Goal: Task Accomplishment & Management: Manage account settings

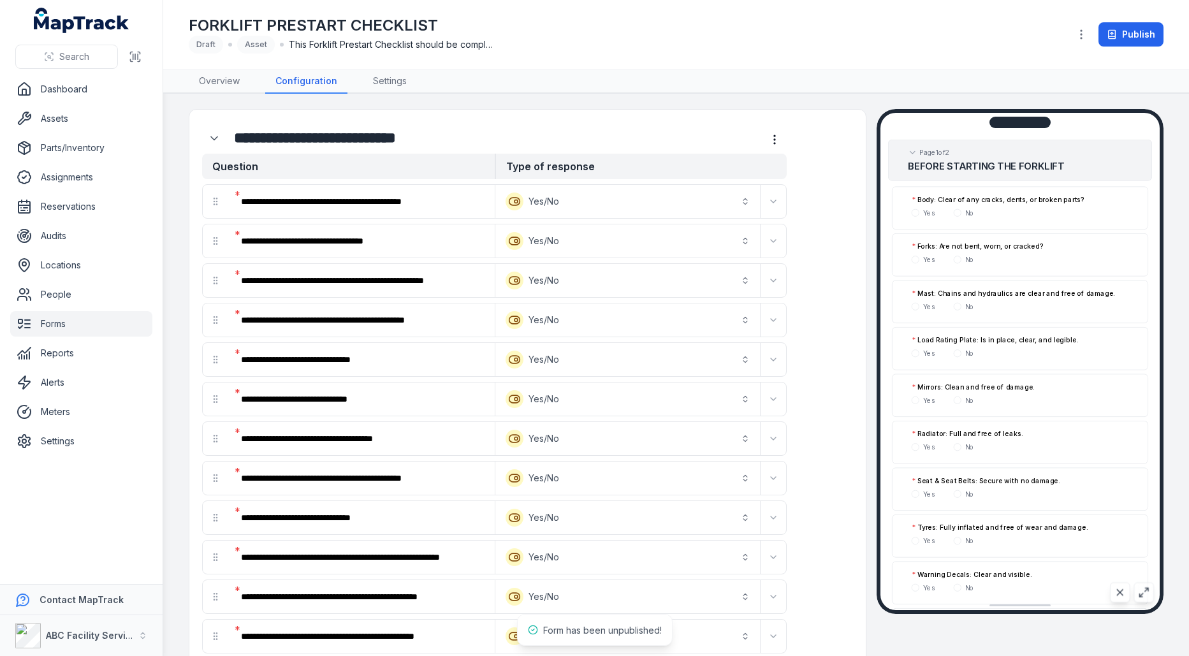
click at [62, 330] on link "Forms" at bounding box center [81, 323] width 142 height 25
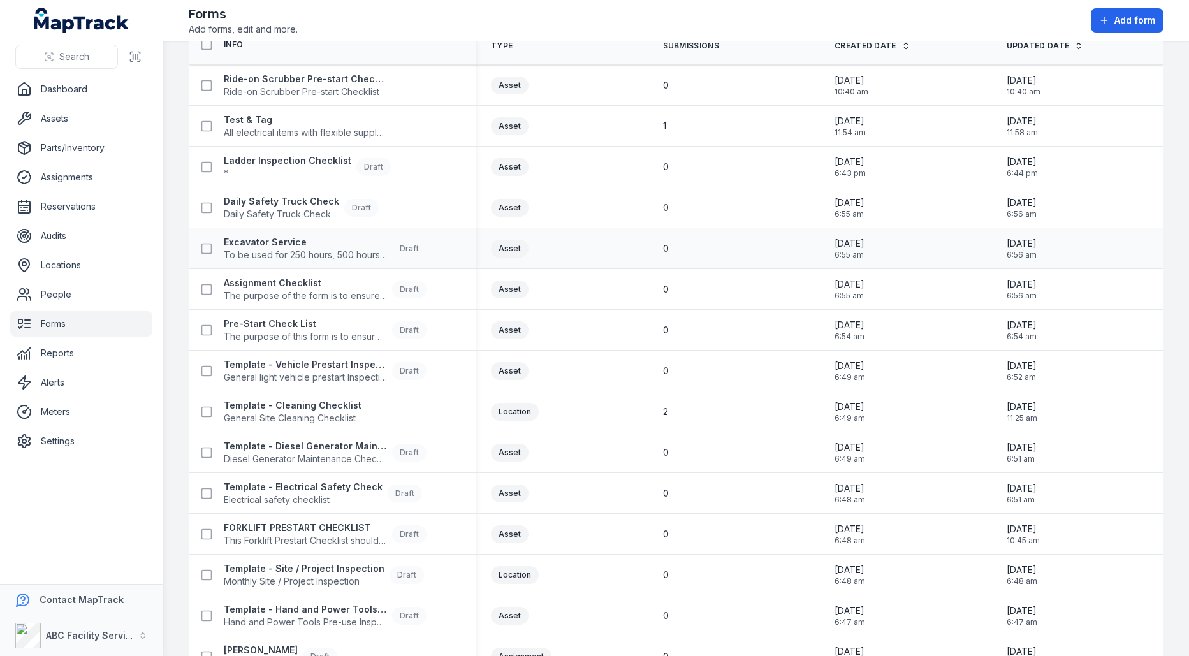
scroll to position [64, 0]
click at [336, 412] on span "General Site Cleaning Checklist" at bounding box center [293, 416] width 138 height 13
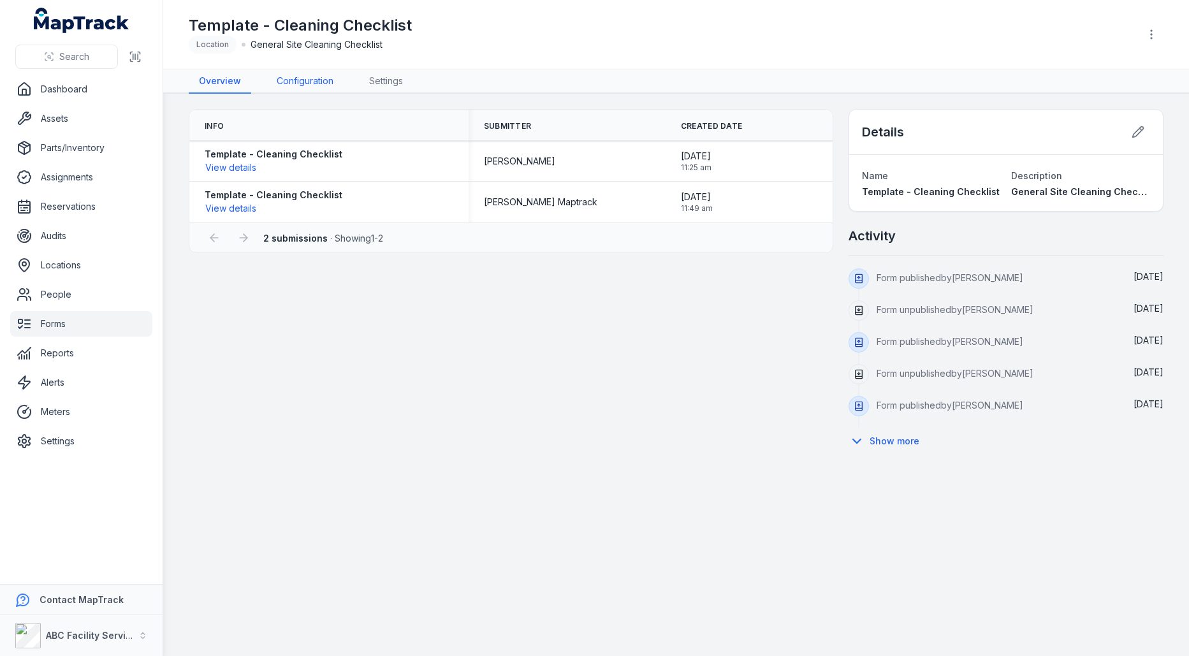
click at [305, 74] on link "Configuration" at bounding box center [304, 81] width 77 height 24
click at [245, 168] on button "View details" at bounding box center [231, 168] width 52 height 14
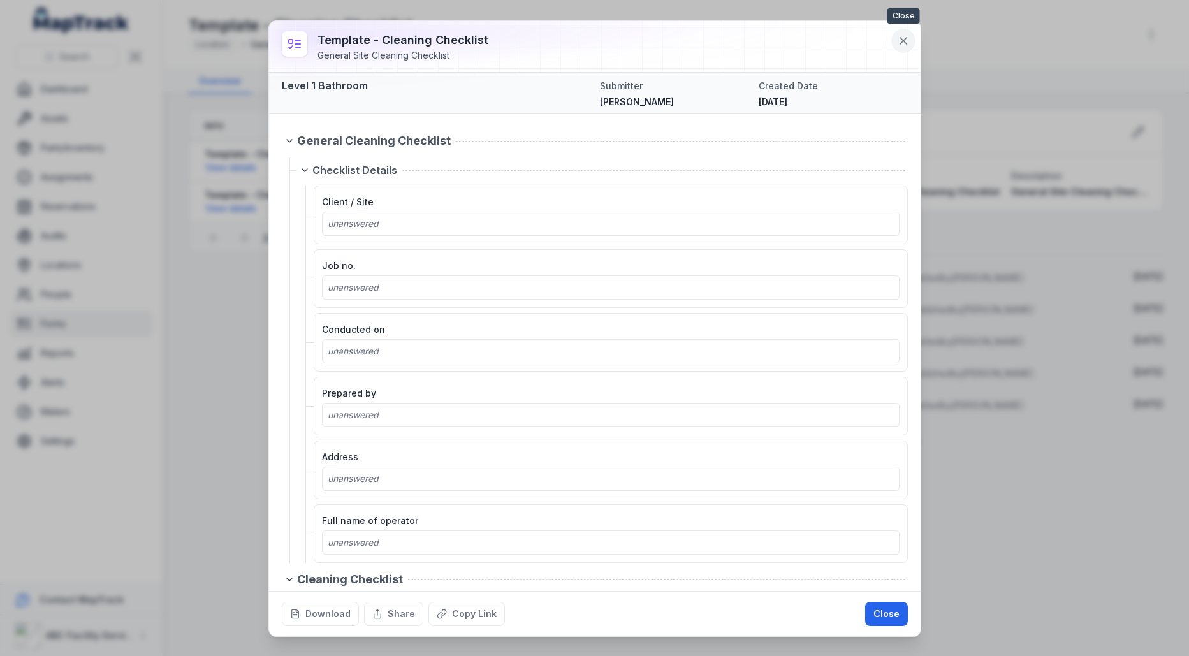
click at [901, 47] on button at bounding box center [903, 41] width 24 height 24
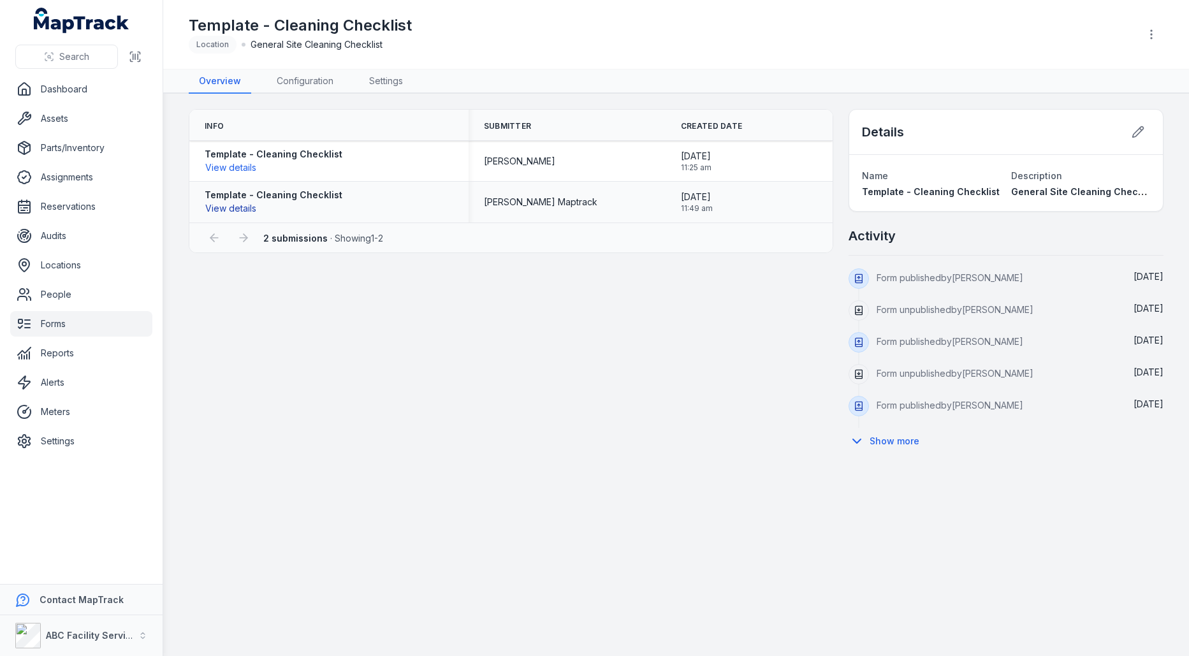
click at [238, 205] on button "View details" at bounding box center [231, 208] width 52 height 14
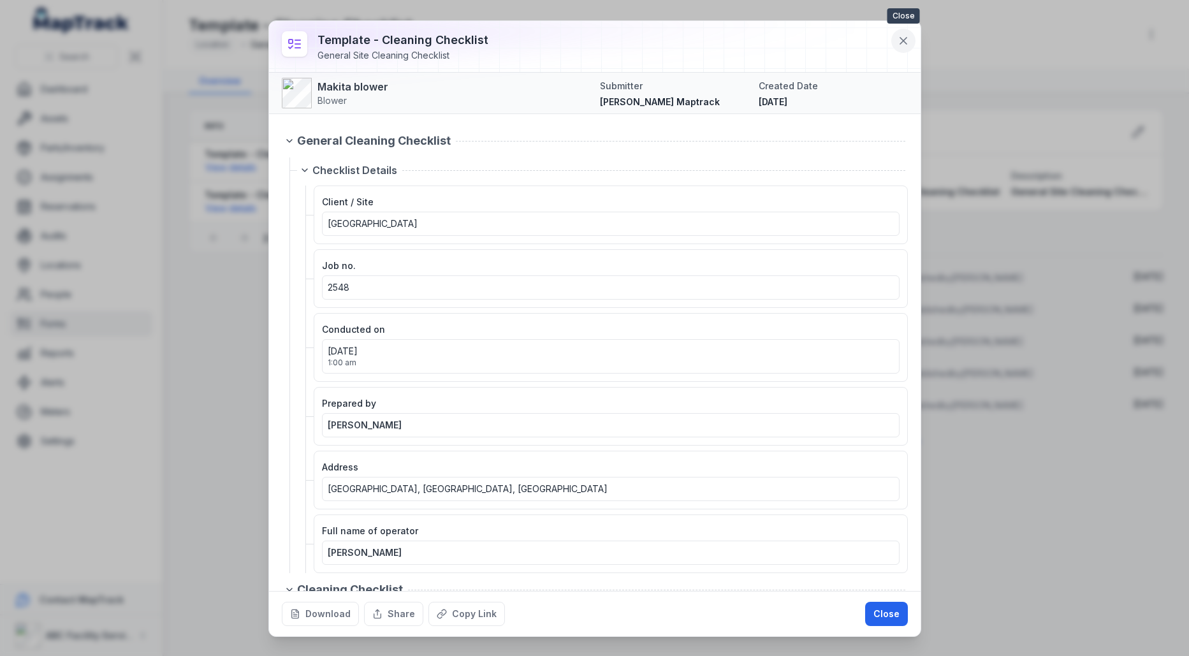
click at [901, 40] on icon at bounding box center [903, 40] width 13 height 13
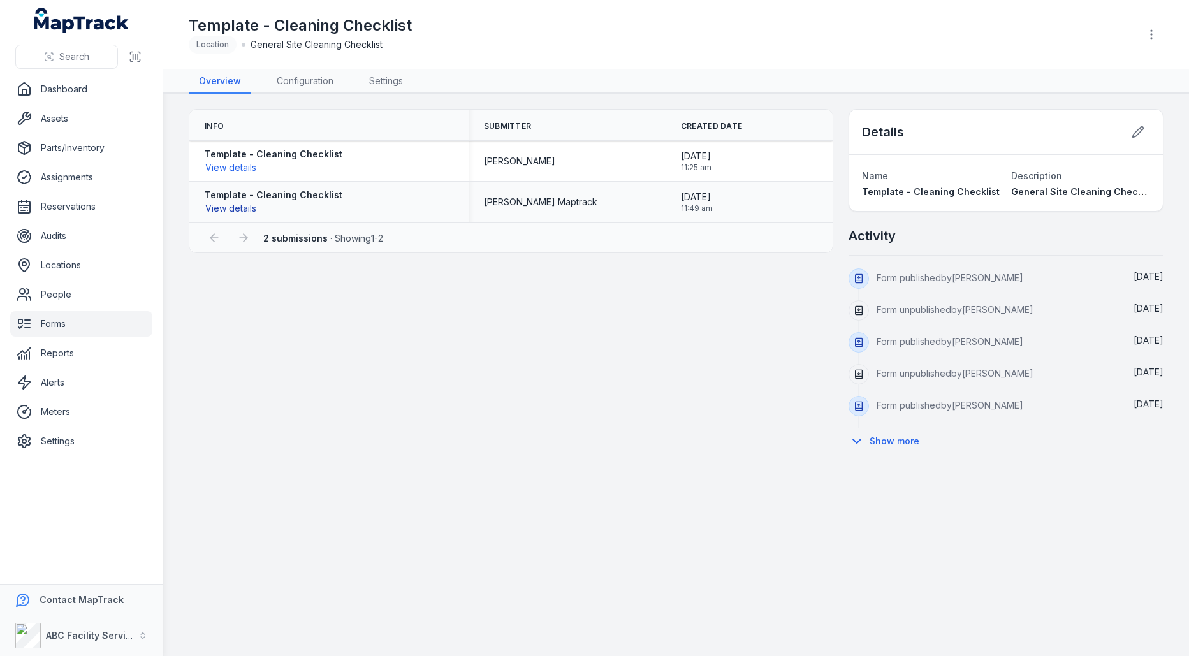
click at [215, 202] on button "View details" at bounding box center [231, 208] width 52 height 14
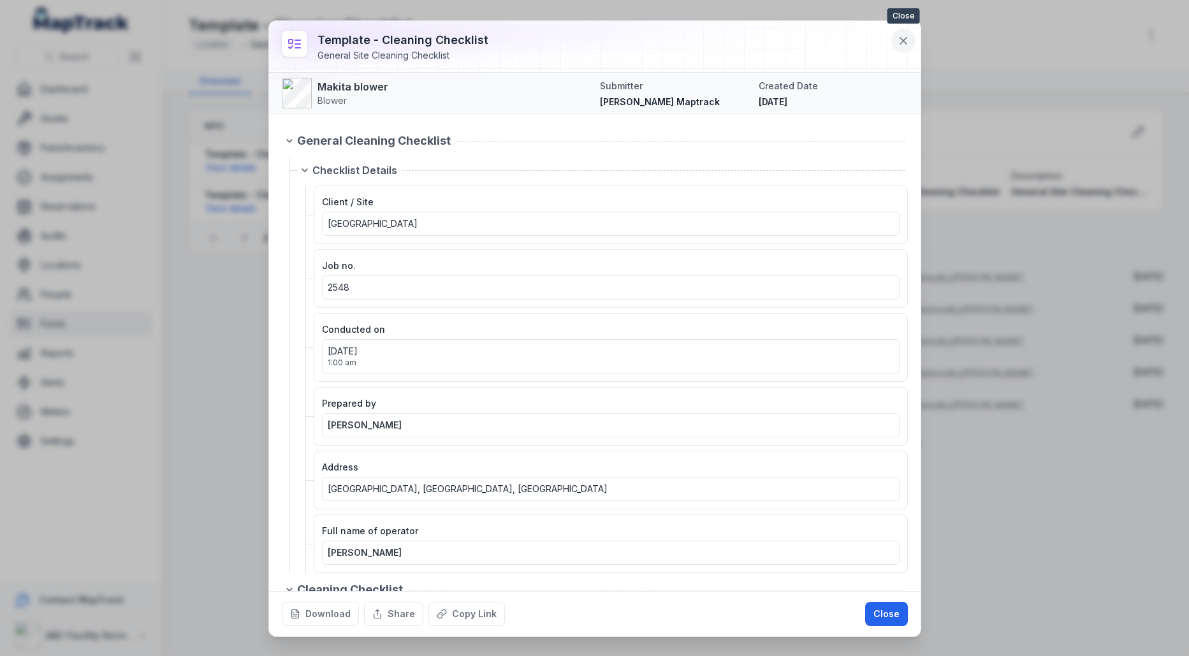
click at [896, 37] on button at bounding box center [903, 41] width 24 height 24
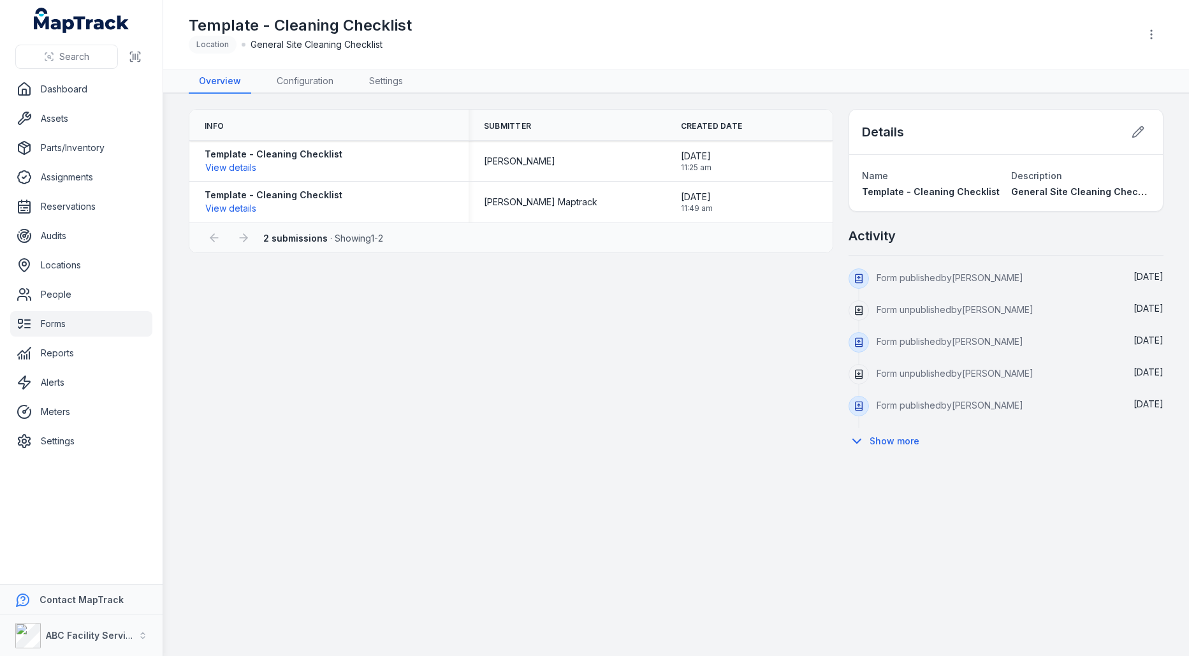
click at [71, 323] on link "Forms" at bounding box center [81, 323] width 142 height 25
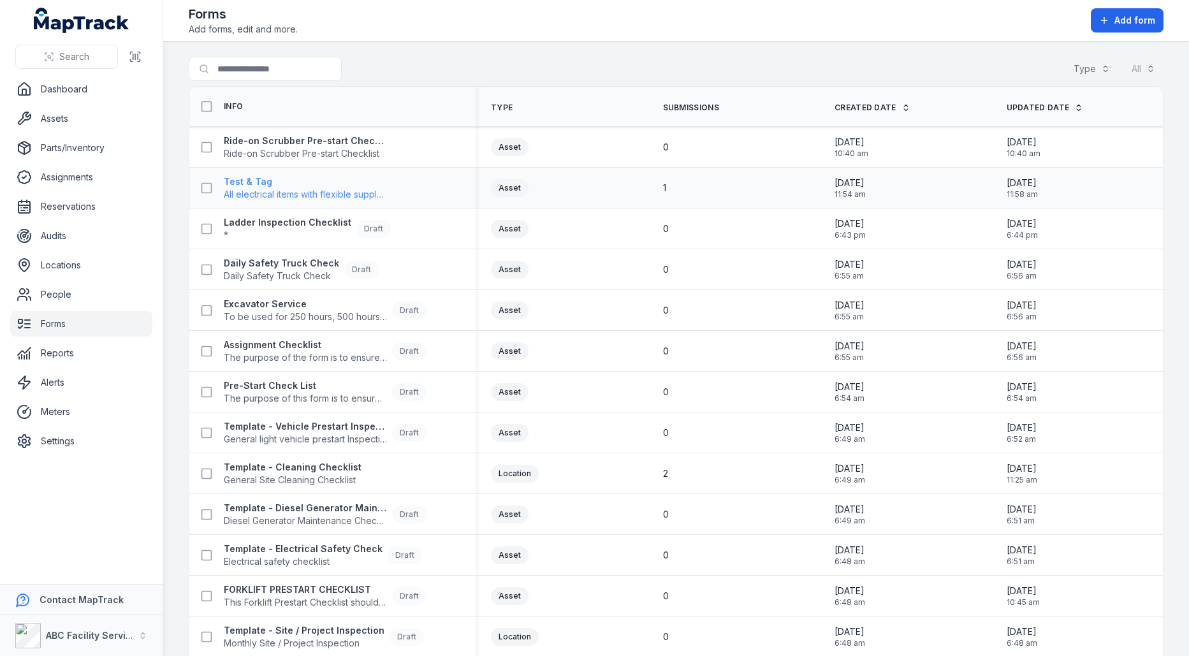
click at [272, 184] on strong "Test & Tag" at bounding box center [305, 181] width 163 height 13
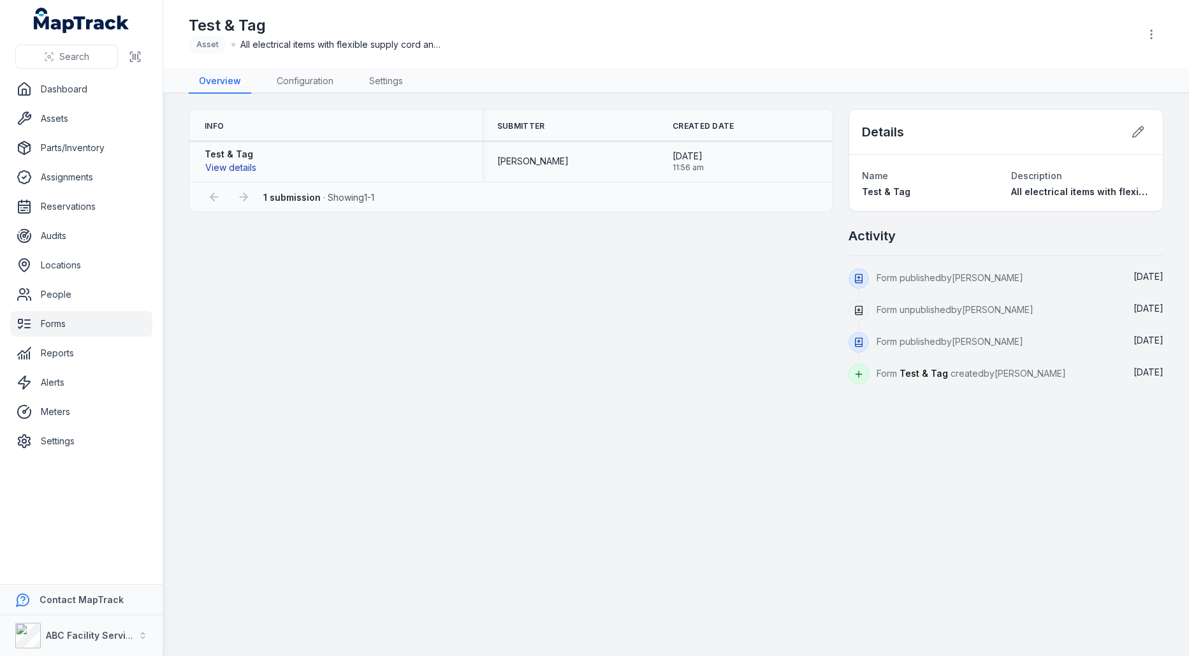
click at [238, 166] on button "View details" at bounding box center [231, 168] width 52 height 14
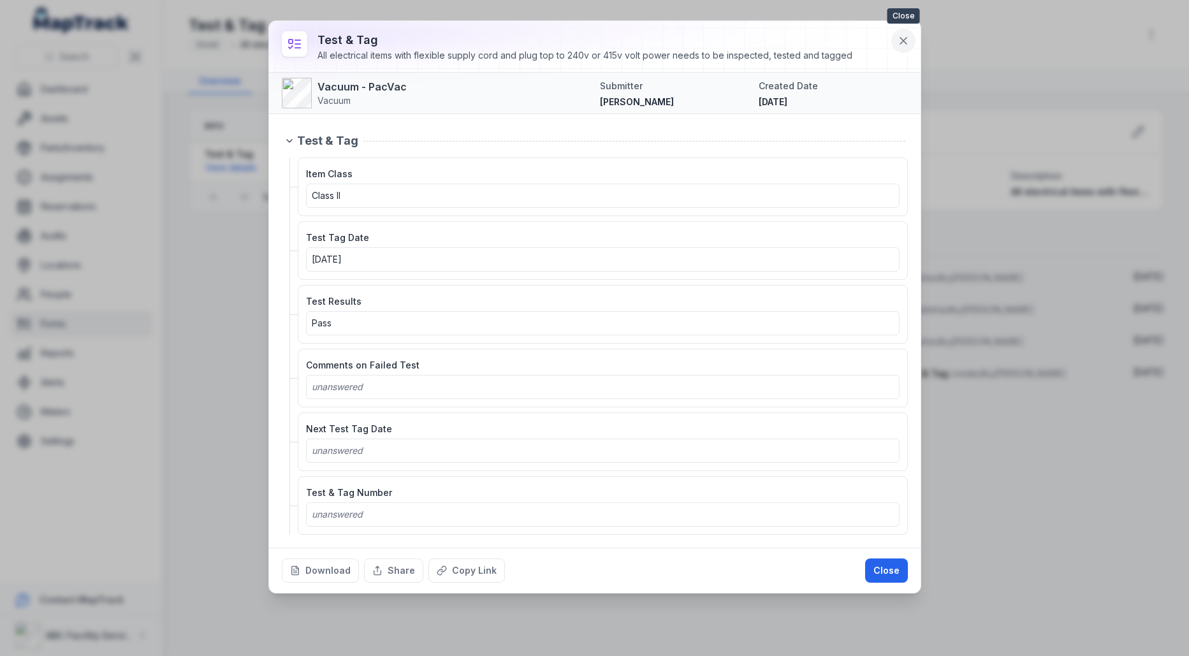
click at [904, 48] on button at bounding box center [903, 41] width 24 height 24
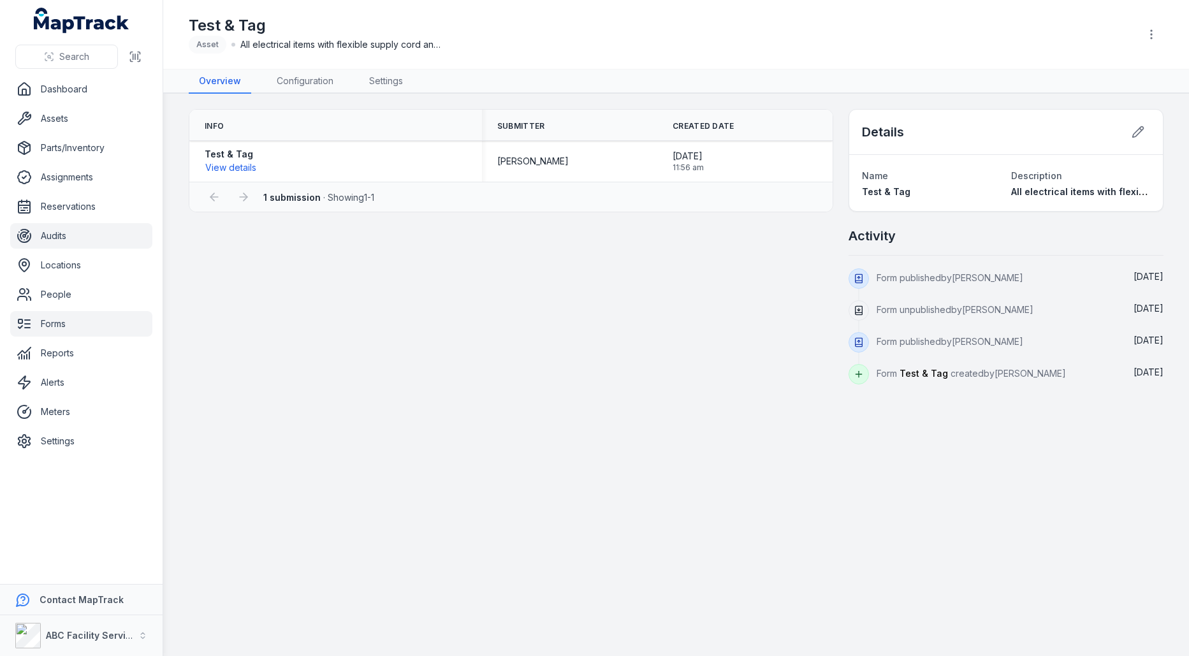
click at [65, 229] on link "Audits" at bounding box center [81, 235] width 142 height 25
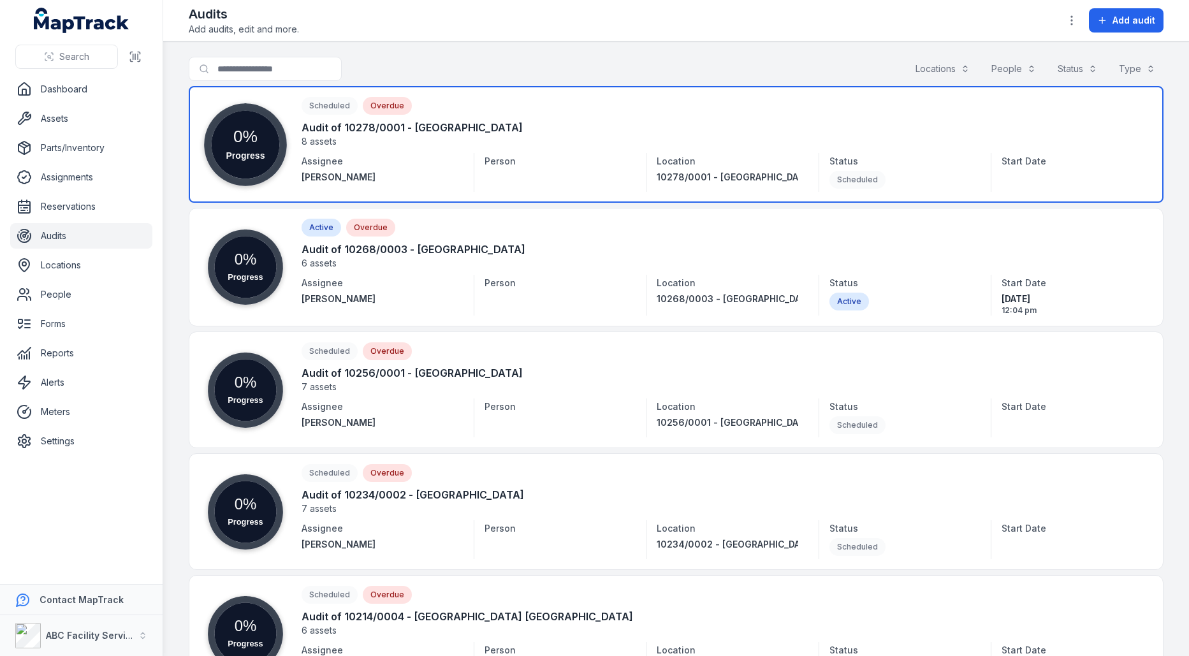
click at [691, 164] on link at bounding box center [676, 144] width 975 height 117
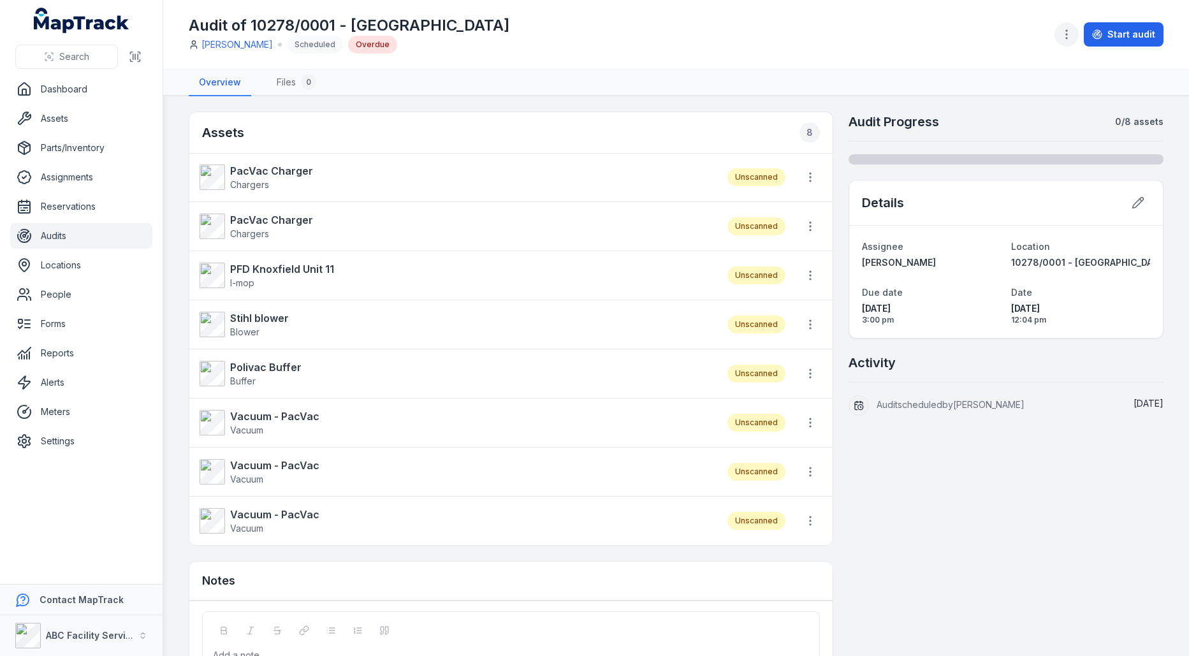
click at [1073, 37] on icon "button" at bounding box center [1066, 34] width 13 height 13
click at [1013, 136] on div "Delete audit" at bounding box center [1005, 135] width 143 height 23
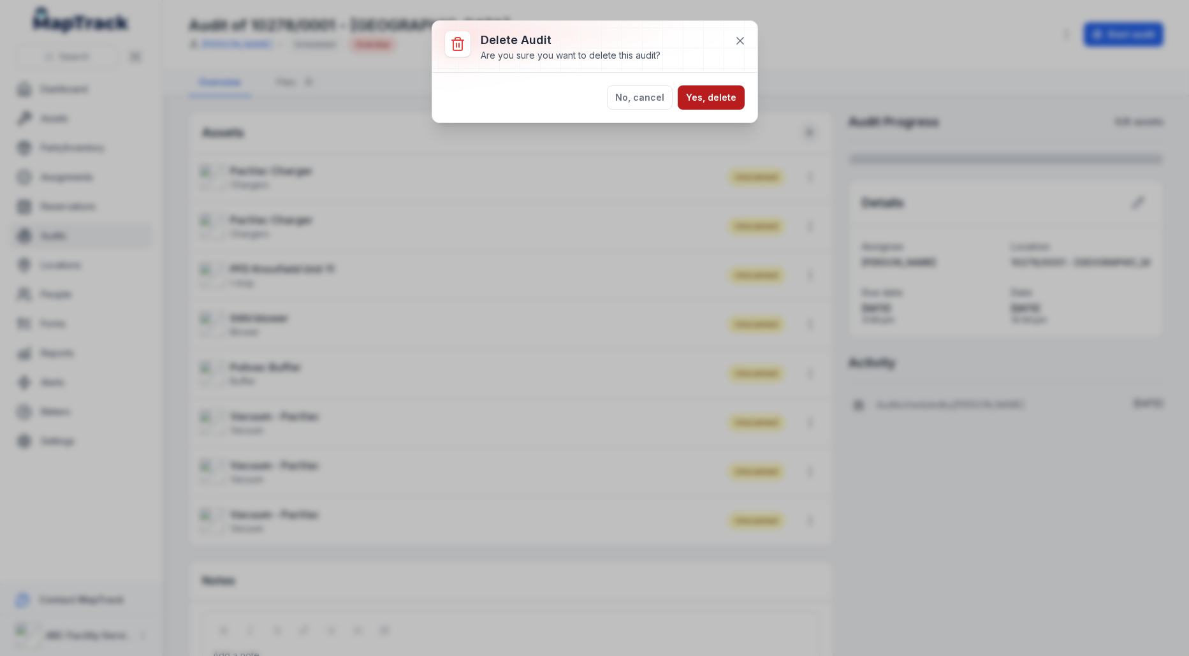
click at [718, 96] on button "Yes, delete" at bounding box center [711, 97] width 67 height 24
